Goal: Task Accomplishment & Management: Manage account settings

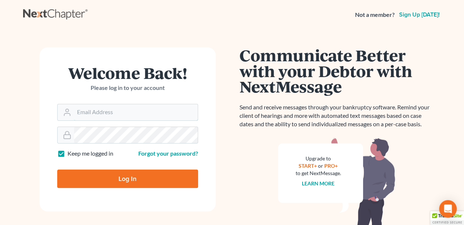
type input "[EMAIL_ADDRESS][DOMAIN_NAME]"
click at [148, 176] on input "Log In" at bounding box center [127, 179] width 141 height 18
type input "Thinking..."
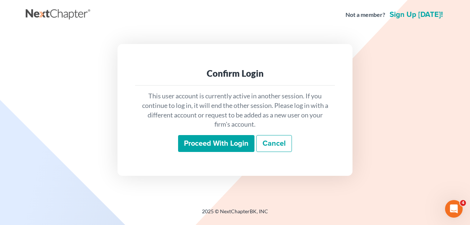
click at [231, 146] on input "Proceed with login" at bounding box center [216, 143] width 76 height 17
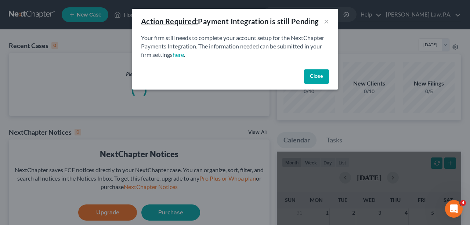
click at [324, 77] on button "Close" at bounding box center [316, 76] width 25 height 15
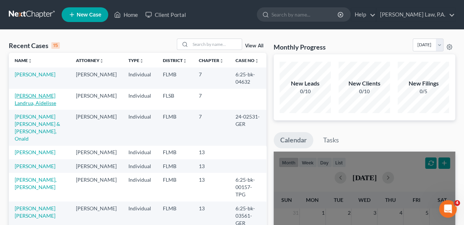
click at [46, 95] on link "[PERSON_NAME] Landrua, Aidelisse" at bounding box center [35, 100] width 41 height 14
select select "10"
select select "1"
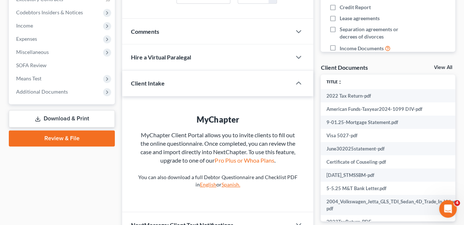
scroll to position [228, 0]
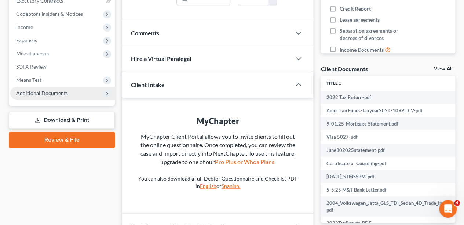
click at [48, 93] on span "Additional Documents" at bounding box center [42, 93] width 52 height 6
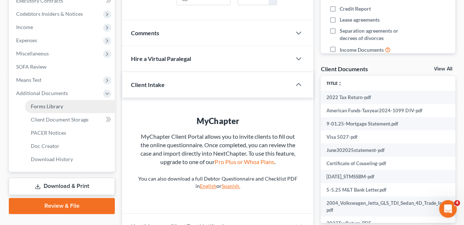
click at [54, 110] on link "Forms Library" at bounding box center [70, 106] width 90 height 13
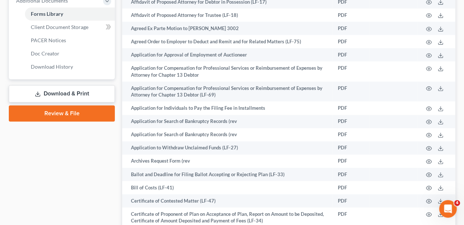
scroll to position [247, 0]
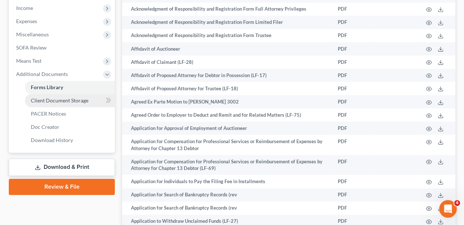
click at [52, 100] on span "Client Document Storage" at bounding box center [60, 100] width 58 height 6
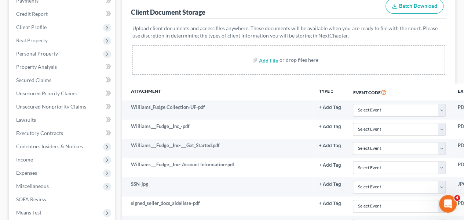
scroll to position [76, 0]
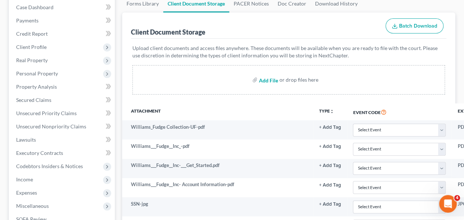
click at [270, 83] on input "file" at bounding box center [268, 79] width 18 height 13
type input "C:\fakepath\[PERSON_NAME]-[GEOGRAPHIC_DATA][US_STATE] Debt Statement.pdf"
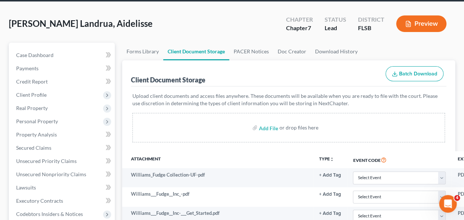
scroll to position [26, 0]
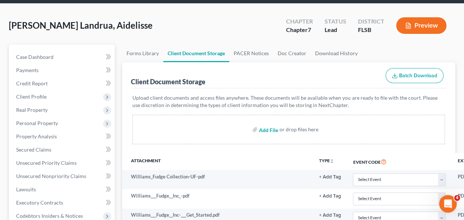
click at [269, 129] on input "file" at bounding box center [268, 129] width 18 height 13
type input "C:\fakepath\2022 Tax Return.pdf"
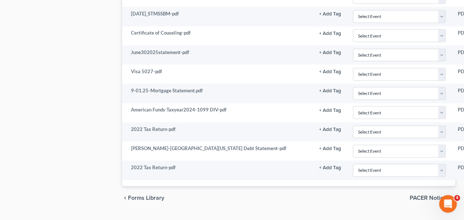
scroll to position [697, 0]
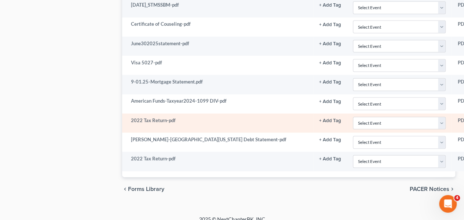
click at [251, 113] on td "2022 Tax Return-pdf" at bounding box center [217, 122] width 191 height 19
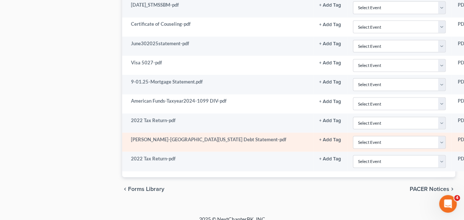
click at [248, 141] on td "[PERSON_NAME]-[GEOGRAPHIC_DATA][US_STATE] Debt Statement-pdf" at bounding box center [217, 142] width 191 height 19
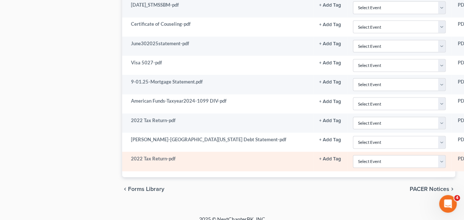
click at [250, 154] on td "2022 Tax Return-pdf" at bounding box center [217, 161] width 191 height 19
click at [450, 152] on td "Select Event 20 Largest Unsecured Creditors Affidavit Notice of Case Reassignme…" at bounding box center [399, 161] width 105 height 19
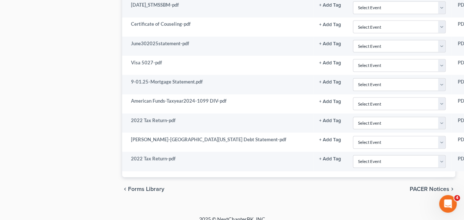
scroll to position [697, 126]
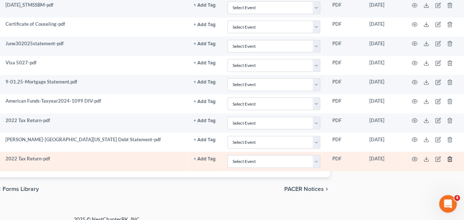
click at [451, 159] on line "button" at bounding box center [451, 159] width 0 height 1
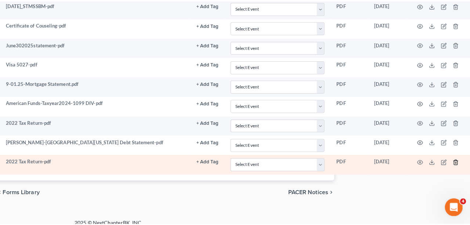
scroll to position [691, 122]
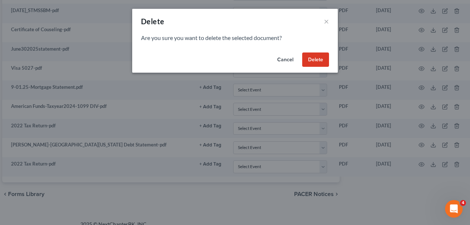
click at [318, 65] on button "Delete" at bounding box center [315, 59] width 27 height 15
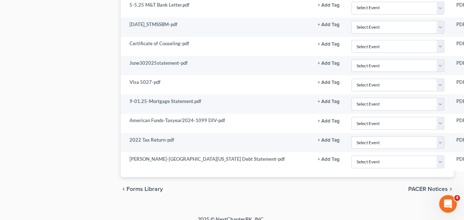
scroll to position [0, 1]
